Goal: Task Accomplishment & Management: Use online tool/utility

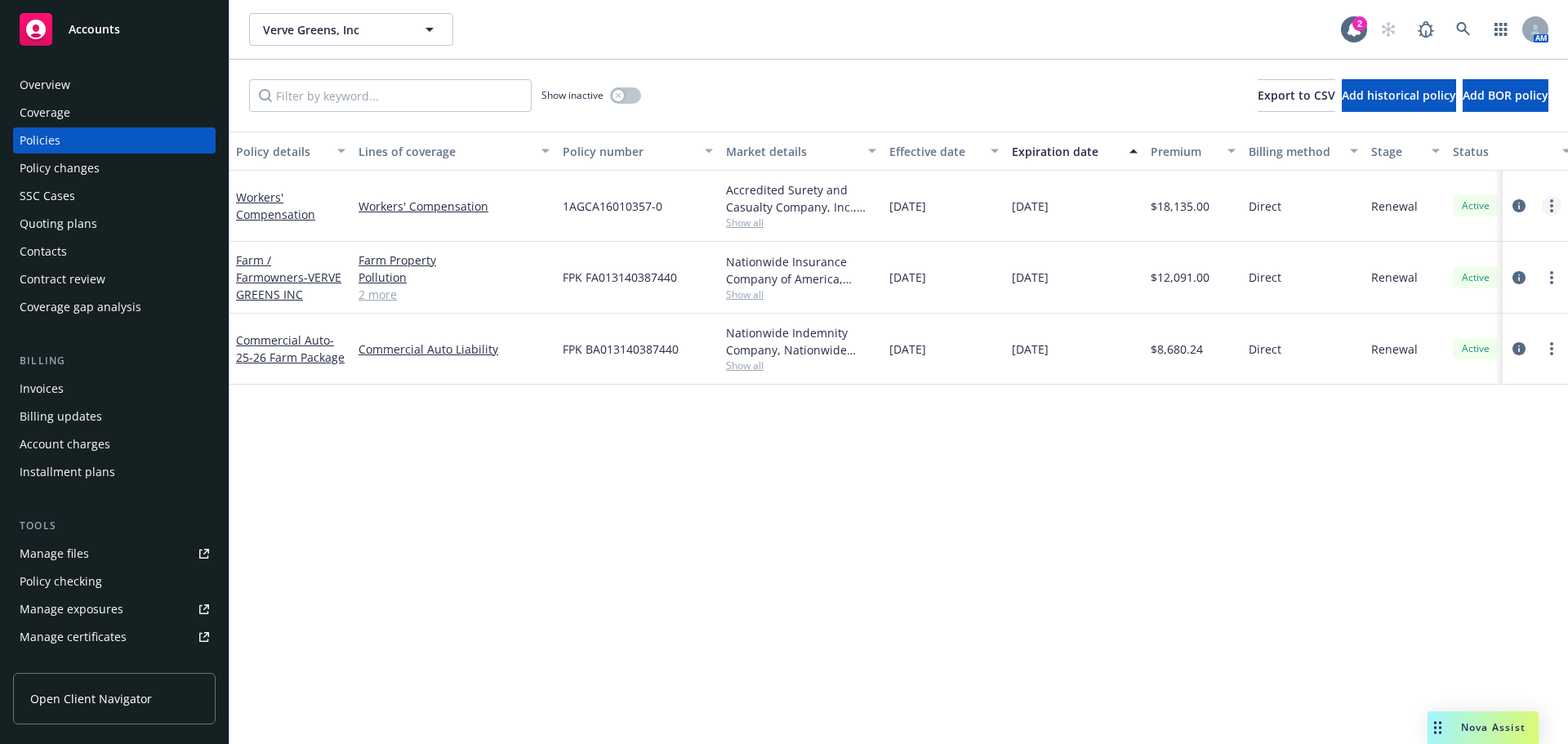
drag, startPoint x: 1556, startPoint y: 216, endPoint x: 1551, endPoint y: 209, distance: 8.6
click at [1554, 211] on div at bounding box center [1535, 206] width 65 height 71
click at [1551, 209] on icon "more" at bounding box center [1552, 205] width 3 height 13
click at [1488, 434] on link "Copy logging email" at bounding box center [1465, 435] width 192 height 33
